Goal: Task Accomplishment & Management: Use online tool/utility

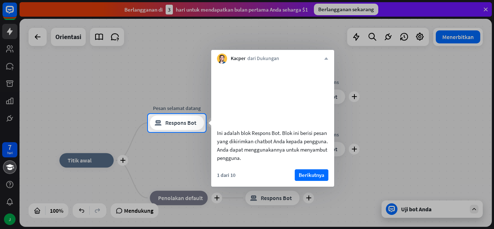
click at [119, 93] on div at bounding box center [247, 57] width 494 height 114
click at [310, 178] on font "Berikutnya" at bounding box center [312, 174] width 26 height 7
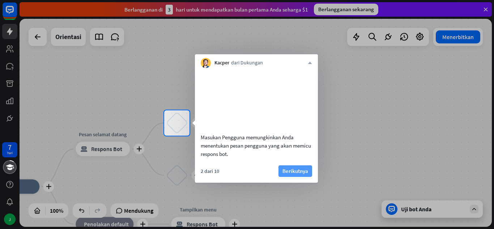
click at [295, 174] on font "Berikutnya" at bounding box center [295, 170] width 26 height 7
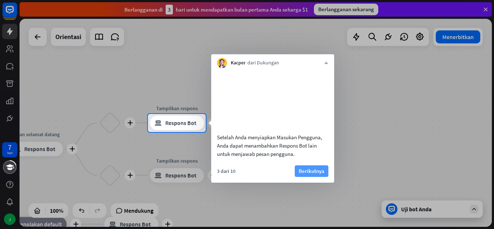
click at [305, 174] on font "Berikutnya" at bounding box center [312, 170] width 26 height 7
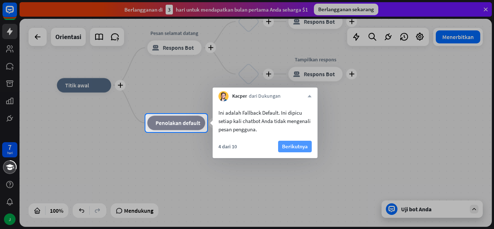
drag, startPoint x: 285, startPoint y: 153, endPoint x: 289, endPoint y: 147, distance: 7.2
click at [289, 147] on div "4 dari 10 Berikutnya" at bounding box center [265, 149] width 105 height 17
click at [289, 147] on font "Berikutnya" at bounding box center [295, 146] width 26 height 7
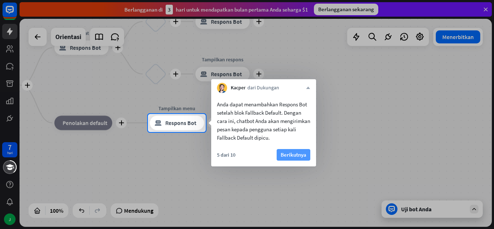
click at [287, 155] on font "Berikutnya" at bounding box center [294, 154] width 26 height 7
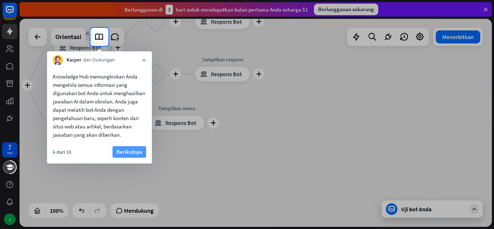
click at [136, 148] on font "Berikutnya" at bounding box center [129, 152] width 26 height 10
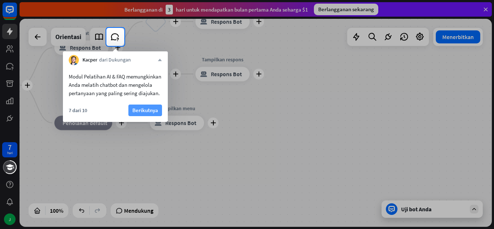
click at [144, 114] on font "Berikutnya" at bounding box center [145, 110] width 26 height 7
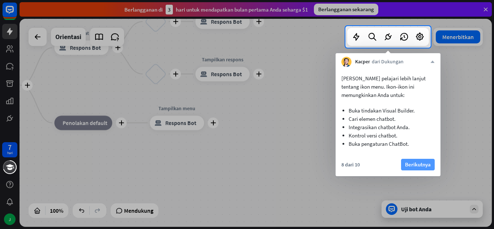
click at [419, 164] on font "Berikutnya" at bounding box center [418, 164] width 26 height 7
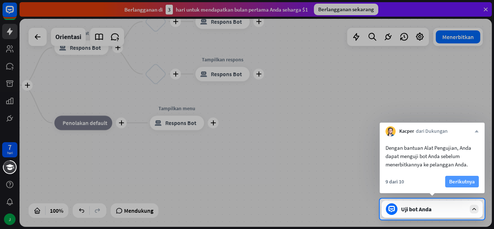
click at [458, 179] on font "Berikutnya" at bounding box center [462, 181] width 26 height 7
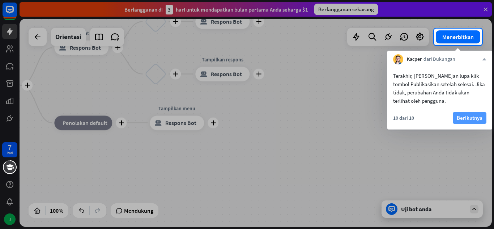
click at [474, 115] on font "Berikutnya" at bounding box center [470, 117] width 26 height 7
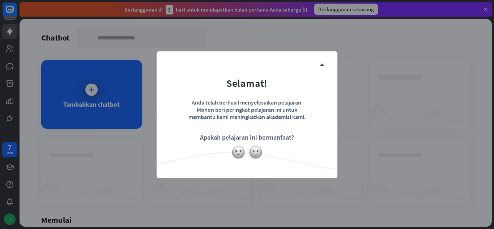
click at [92, 101] on div "menutup Selamat! Anda telah berhasil menyelesaikan pelajaran. Mohon beri pering…" at bounding box center [247, 114] width 494 height 229
click at [324, 65] on font "menutup" at bounding box center [321, 64] width 5 height 5
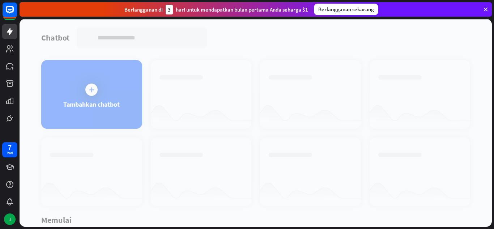
click at [76, 106] on div at bounding box center [256, 123] width 472 height 208
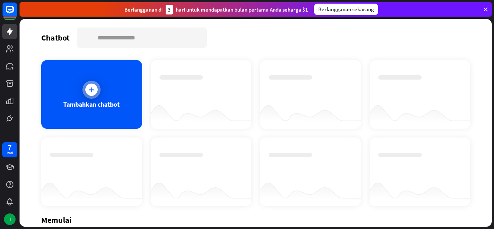
click at [95, 93] on div at bounding box center [91, 90] width 12 height 12
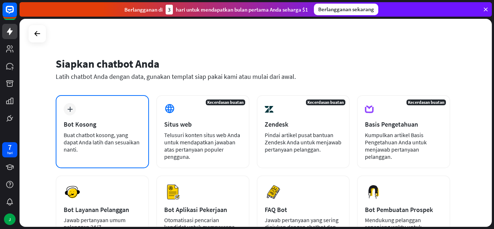
click at [116, 114] on div "plus Bot Kosong Buat chatbot kosong, yang dapat Anda latih dan sesuaikan nanti." at bounding box center [102, 131] width 93 height 73
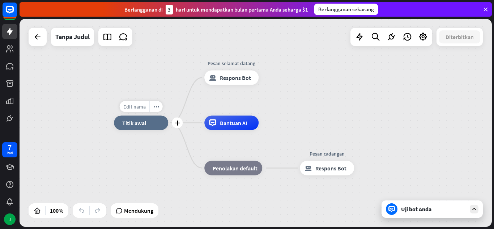
click at [136, 107] on font "Edit nama" at bounding box center [134, 106] width 22 height 7
click at [230, 82] on div "blok_bot_respons Respons Bot" at bounding box center [231, 78] width 54 height 14
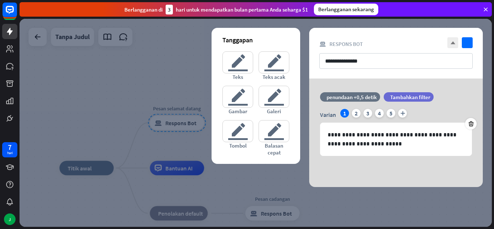
click at [474, 19] on div at bounding box center [256, 123] width 472 height 208
